Goal: Task Accomplishment & Management: Use online tool/utility

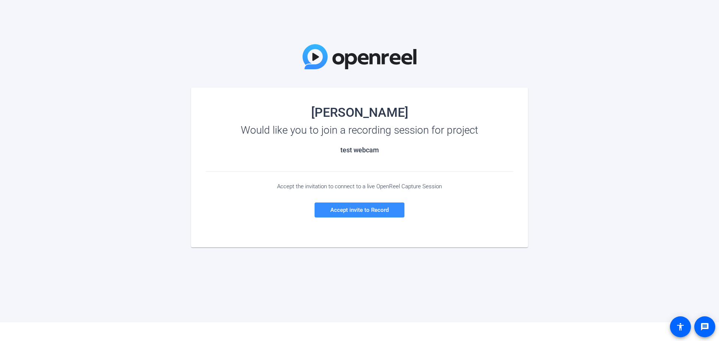
click at [260, 190] on div "Accept the invitation to connect to a live OpenReel Capture Session Accept invi…" at bounding box center [359, 200] width 307 height 57
click at [340, 212] on span "Accept invite to Record" at bounding box center [360, 210] width 58 height 7
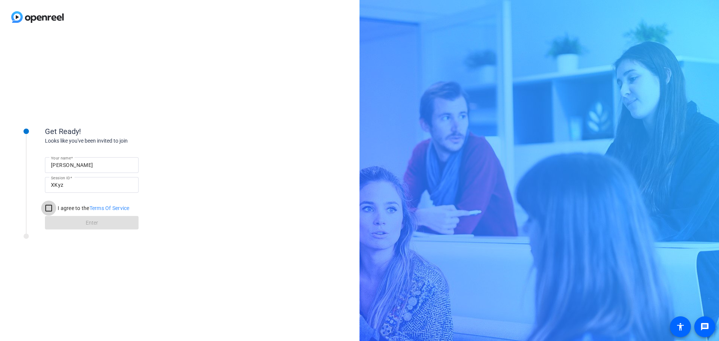
click at [51, 210] on input "I agree to the Terms Of Service" at bounding box center [48, 208] width 15 height 15
checkbox input "true"
click at [64, 221] on span at bounding box center [92, 223] width 94 height 18
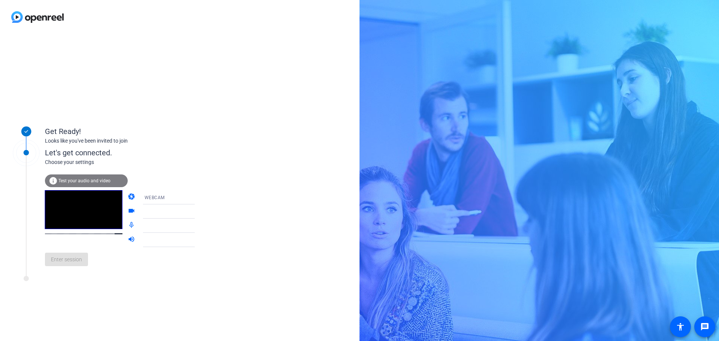
click at [163, 210] on div at bounding box center [173, 211] width 56 height 9
click at [198, 211] on icon at bounding box center [202, 211] width 9 height 9
click at [169, 241] on span "Default - Headset Earphone (CORSAIR VIRTUOSO SE USB Gaming Headset)" at bounding box center [226, 240] width 163 height 6
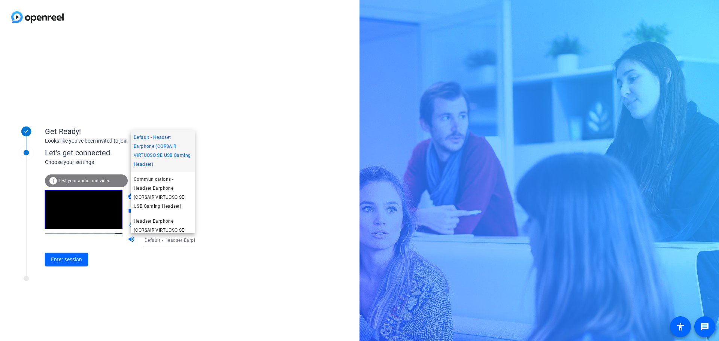
click at [220, 237] on div at bounding box center [359, 170] width 719 height 341
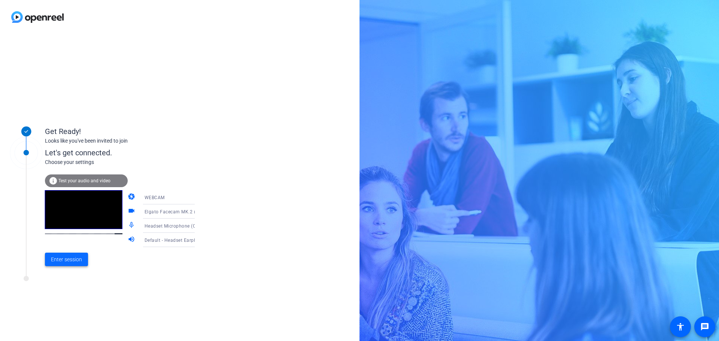
click at [75, 262] on span "Enter session" at bounding box center [66, 260] width 31 height 8
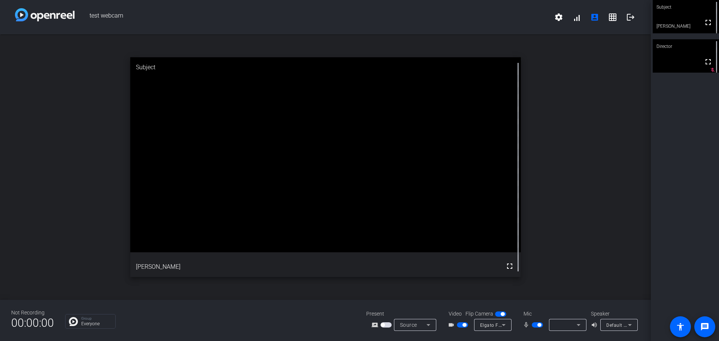
click at [676, 54] on video at bounding box center [686, 55] width 66 height 33
click at [673, 9] on div "Subject" at bounding box center [686, 7] width 66 height 14
click at [387, 324] on span "button" at bounding box center [386, 325] width 11 height 5
click at [565, 328] on div at bounding box center [566, 325] width 22 height 9
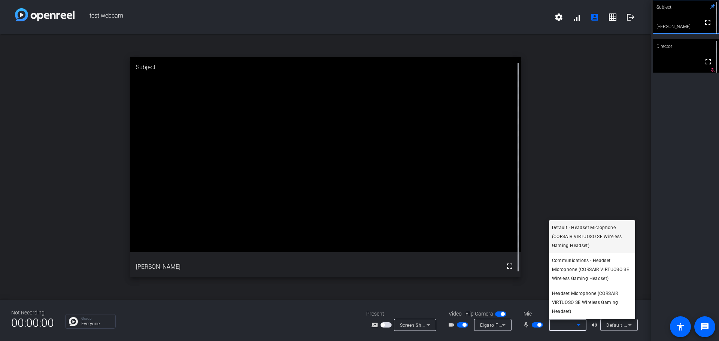
click at [584, 78] on div at bounding box center [359, 170] width 719 height 341
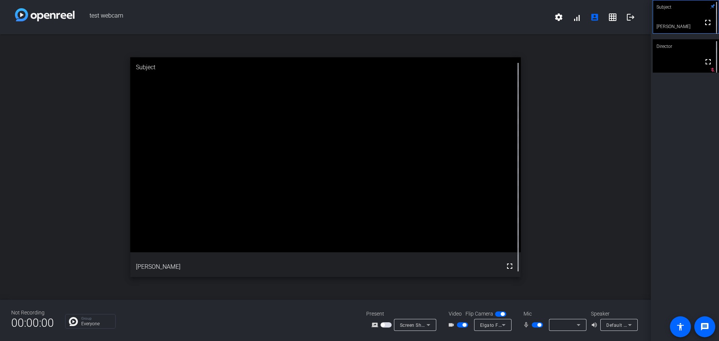
click at [503, 327] on icon at bounding box center [504, 325] width 9 height 9
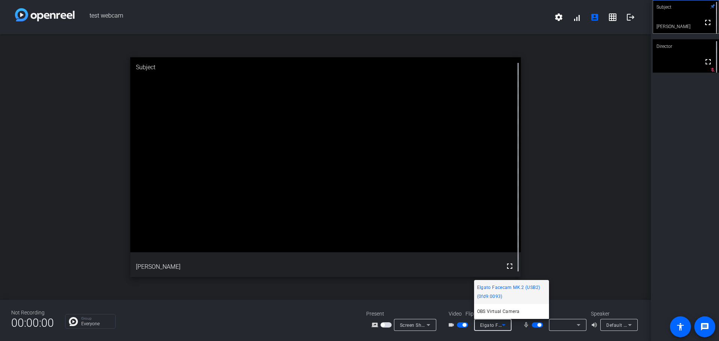
click at [648, 199] on div at bounding box center [359, 170] width 719 height 341
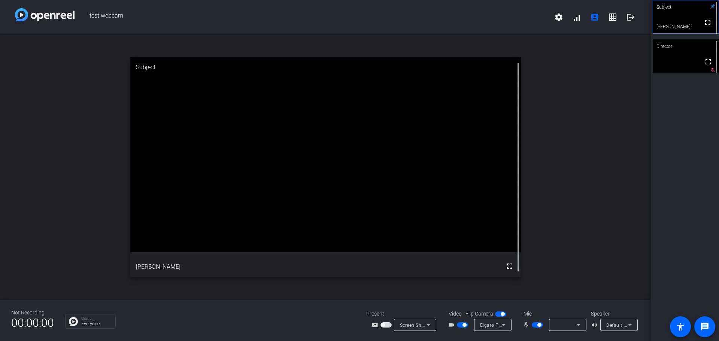
click at [426, 325] on icon at bounding box center [428, 325] width 9 height 9
click at [628, 163] on div at bounding box center [359, 170] width 719 height 341
click at [581, 323] on icon at bounding box center [578, 325] width 9 height 9
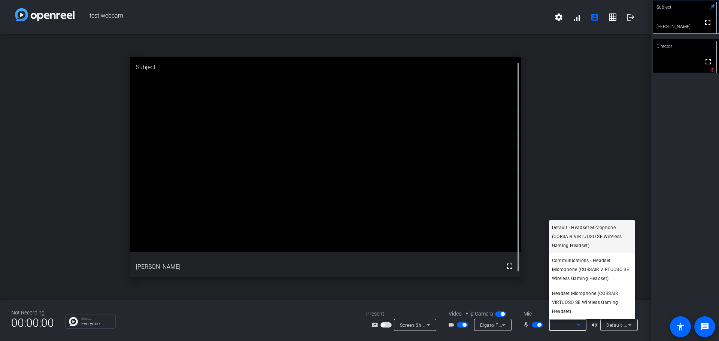
click at [589, 233] on span "Default - Headset Microphone (CORSAIR VIRTUOSO SE Wireless Gaming Headset)" at bounding box center [592, 236] width 80 height 27
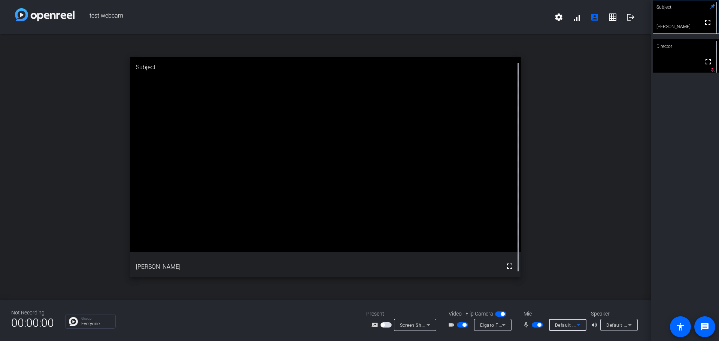
click at [623, 323] on span "Default - Headset Earphone (CORSAIR VIRTUOSO SE Wireless Gaming Headset)" at bounding box center [693, 325] width 173 height 6
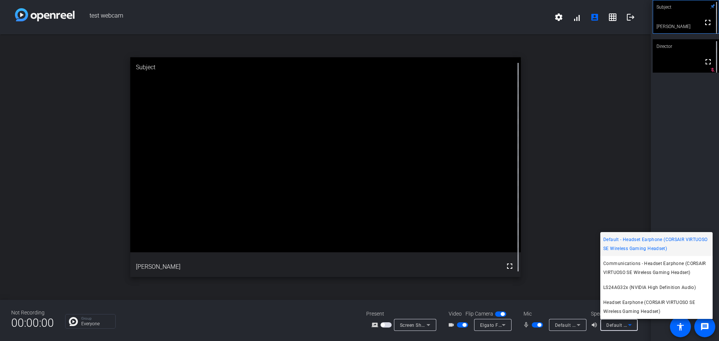
click at [572, 179] on div at bounding box center [359, 170] width 719 height 341
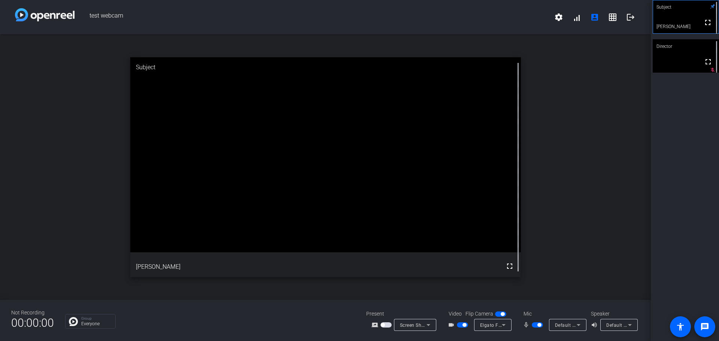
click at [497, 328] on span "Elgato Facecam MK.2 (USB2) (0fd9:0093)" at bounding box center [526, 325] width 92 height 6
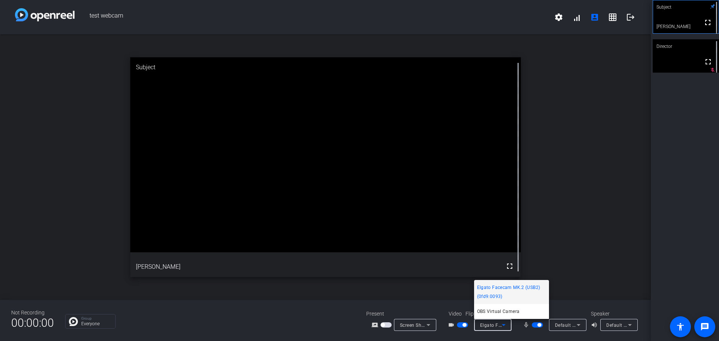
click at [588, 226] on div at bounding box center [359, 170] width 719 height 341
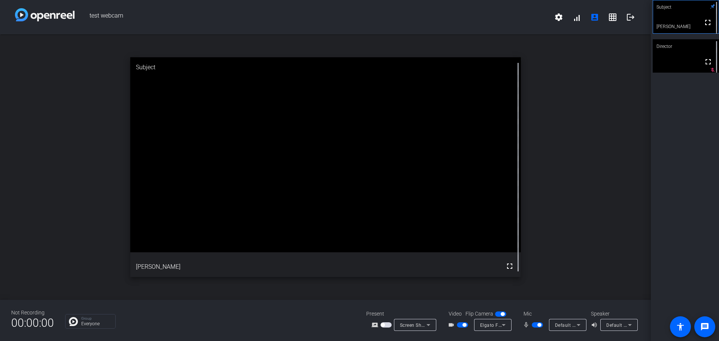
click at [674, 49] on div "Director" at bounding box center [686, 46] width 66 height 14
click at [677, 21] on video at bounding box center [686, 16] width 66 height 33
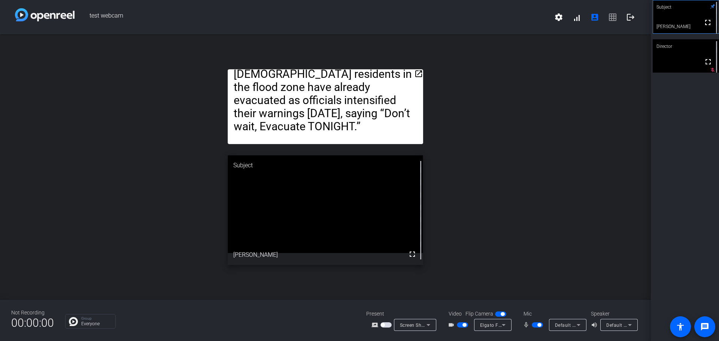
click at [419, 75] on mat-icon "open_in_new" at bounding box center [418, 73] width 9 height 9
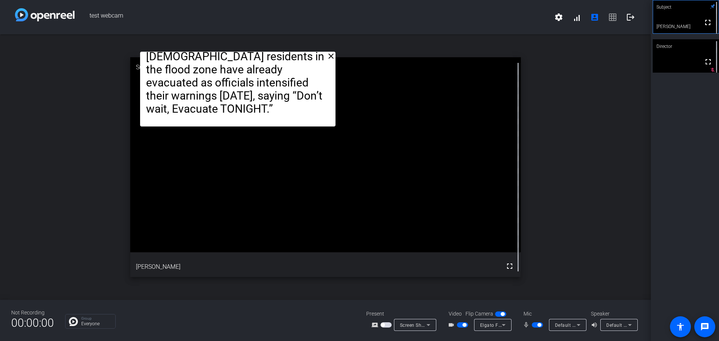
drag, startPoint x: 384, startPoint y: 47, endPoint x: 224, endPoint y: 85, distance: 163.7
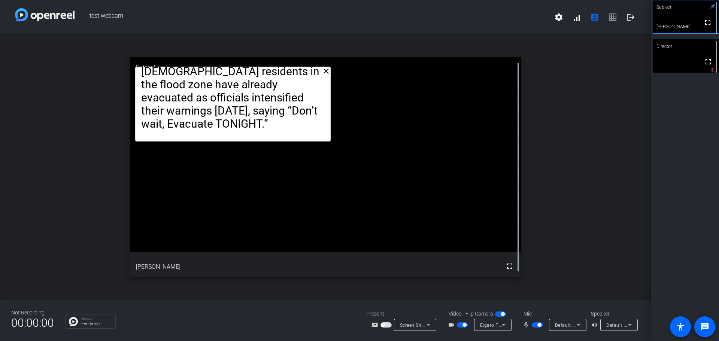
drag, startPoint x: 262, startPoint y: 151, endPoint x: 329, endPoint y: 140, distance: 67.6
click at [327, 72] on mat-icon "close" at bounding box center [326, 71] width 9 height 9
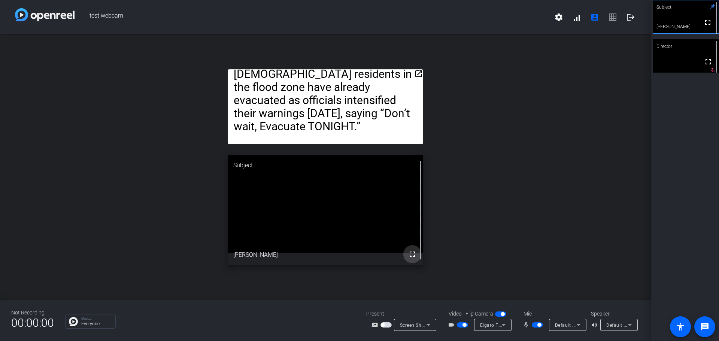
click at [411, 254] on mat-icon "fullscreen" at bounding box center [412, 254] width 9 height 9
click at [577, 17] on span at bounding box center [577, 17] width 18 height 18
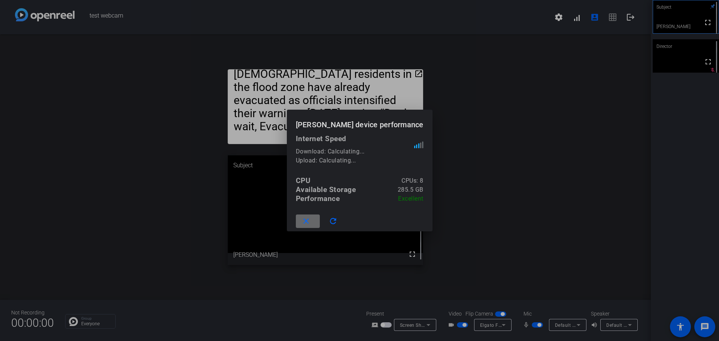
click at [311, 222] on mat-icon "close" at bounding box center [306, 221] width 9 height 9
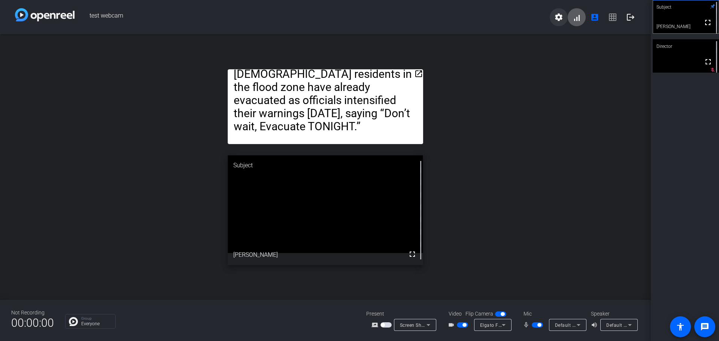
click at [556, 15] on mat-icon "settings" at bounding box center [559, 17] width 9 height 9
click at [571, 56] on div at bounding box center [359, 170] width 719 height 341
click at [615, 17] on span "settings signal_cellular_alt account_box grid_on logout" at bounding box center [595, 17] width 90 height 18
click at [614, 14] on span "settings signal_cellular_alt account_box grid_on logout" at bounding box center [595, 17] width 90 height 18
click at [595, 65] on div "open_in_new [US_STATE]’s capital city of [GEOGRAPHIC_DATA] is urging many resid…" at bounding box center [325, 167] width 651 height 266
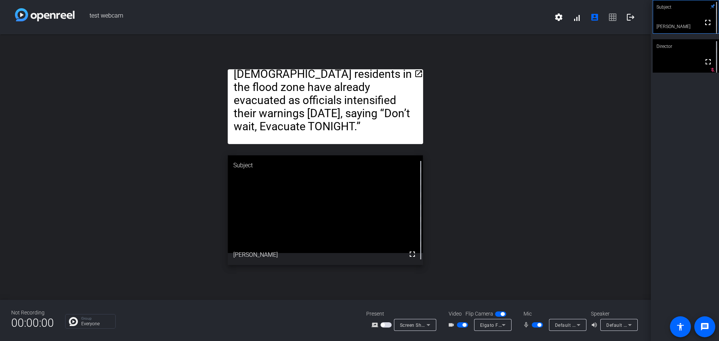
click at [421, 325] on span "Screen Sharing" at bounding box center [416, 325] width 33 height 6
click at [500, 253] on div at bounding box center [359, 170] width 719 height 341
click at [385, 324] on span "button" at bounding box center [383, 325] width 4 height 4
click at [413, 323] on span "Screen Sharing" at bounding box center [416, 325] width 33 height 6
click at [413, 313] on span "Upload Presentation" at bounding box center [419, 311] width 45 height 9
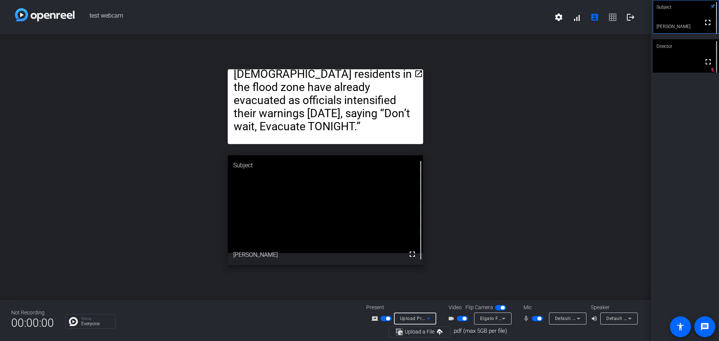
click at [416, 317] on span "Upload Presentation" at bounding box center [422, 319] width 45 height 6
click at [411, 293] on span "Screen Sharing" at bounding box center [414, 290] width 34 height 9
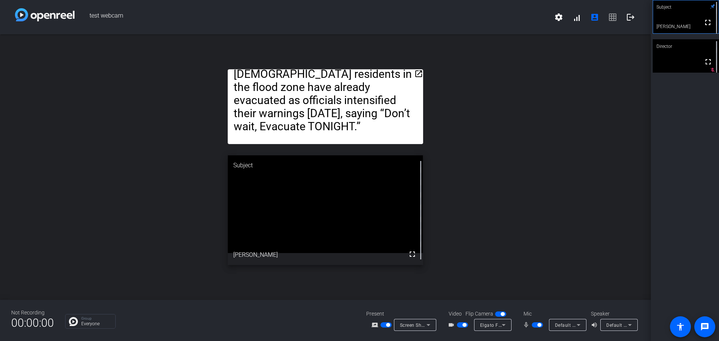
click at [19, 141] on div "open_in_new [US_STATE]’s capital city of [GEOGRAPHIC_DATA] is urging many resid…" at bounding box center [325, 167] width 651 height 266
click at [386, 325] on span "button" at bounding box center [388, 325] width 4 height 4
click at [429, 323] on icon at bounding box center [428, 325] width 9 height 9
click at [427, 325] on div at bounding box center [359, 170] width 719 height 341
click at [421, 74] on mat-icon "open_in_new" at bounding box center [418, 73] width 9 height 9
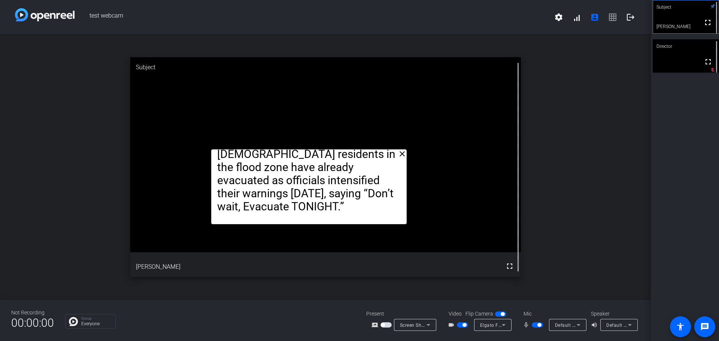
drag, startPoint x: 376, startPoint y: 87, endPoint x: 359, endPoint y: 197, distance: 110.7
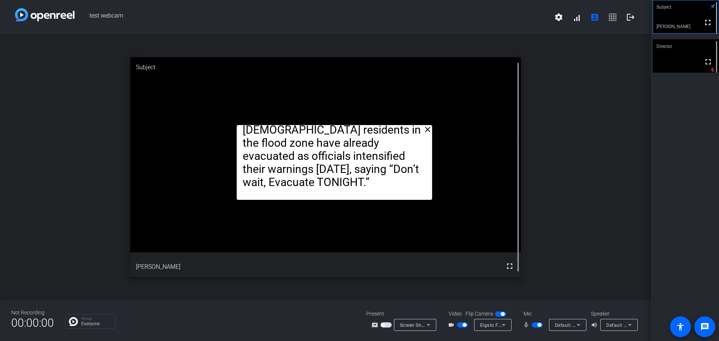
drag, startPoint x: 284, startPoint y: 199, endPoint x: 308, endPoint y: 175, distance: 34.2
click at [428, 130] on mat-icon "close" at bounding box center [427, 129] width 9 height 9
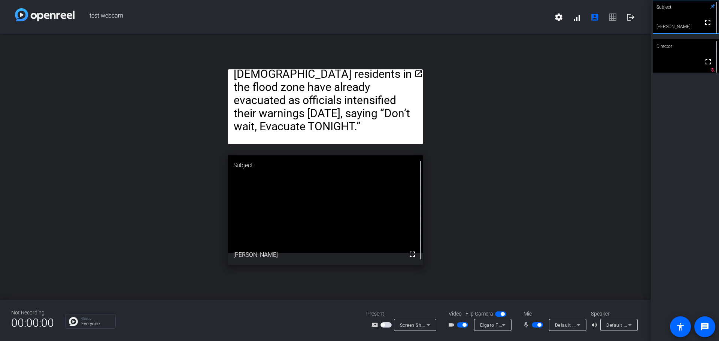
click at [410, 255] on mat-icon "fullscreen" at bounding box center [412, 254] width 9 height 9
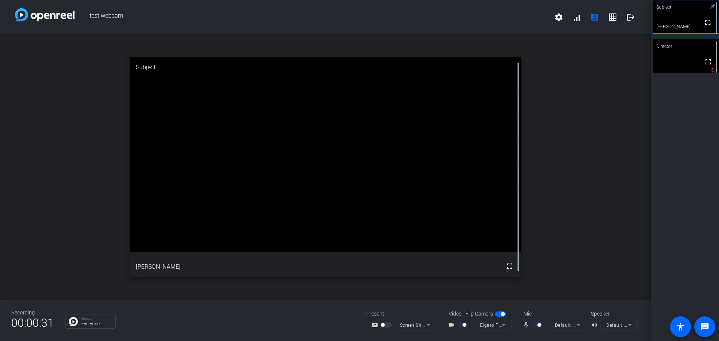
click at [462, 325] on div at bounding box center [463, 325] width 13 height 5
click at [507, 268] on mat-icon "fullscreen" at bounding box center [510, 266] width 9 height 9
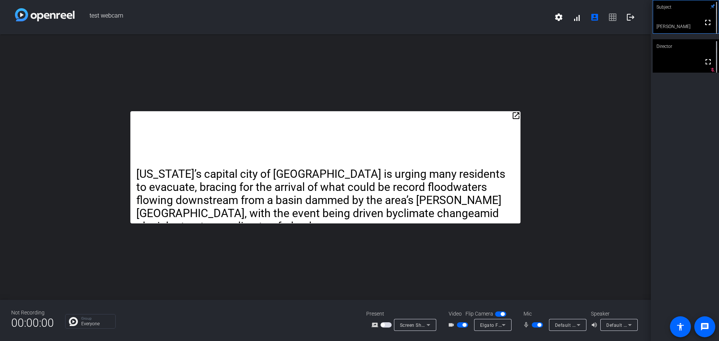
click at [387, 325] on span "button" at bounding box center [386, 325] width 11 height 5
click at [466, 328] on mat-slide-toggle at bounding box center [463, 325] width 13 height 8
click at [464, 325] on span "button" at bounding box center [465, 325] width 4 height 4
click at [501, 314] on span "button" at bounding box center [503, 315] width 4 height 4
click at [388, 324] on span "button" at bounding box center [388, 325] width 4 height 4
